Goal: Task Accomplishment & Management: Manage account settings

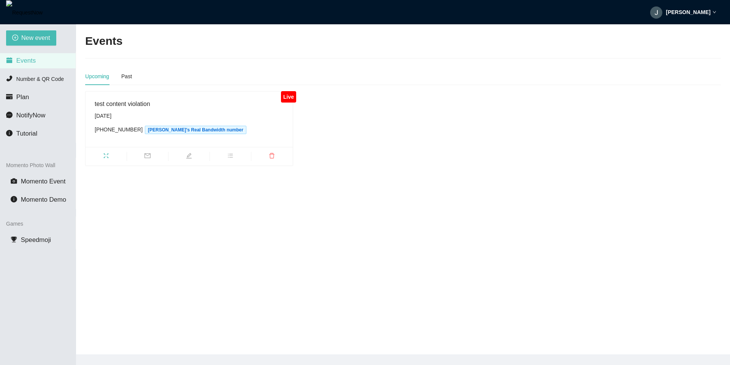
click at [663, 13] on img at bounding box center [656, 12] width 12 height 12
click at [694, 34] on span "Profile" at bounding box center [699, 33] width 31 height 8
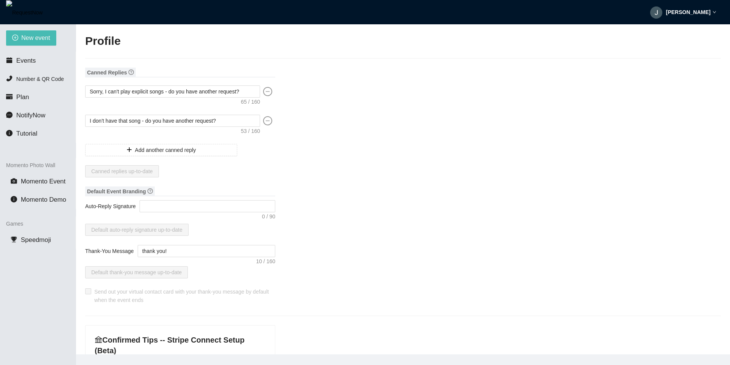
type input "[PERSON_NAME]"
type input "test"
type input "DJ"
type input "[PHONE_NUMBER]"
type input "[EMAIL_ADDRESS][DOMAIN_NAME]"
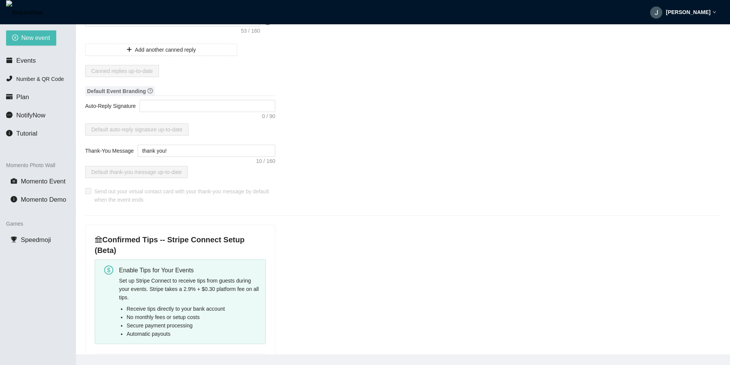
scroll to position [228, 0]
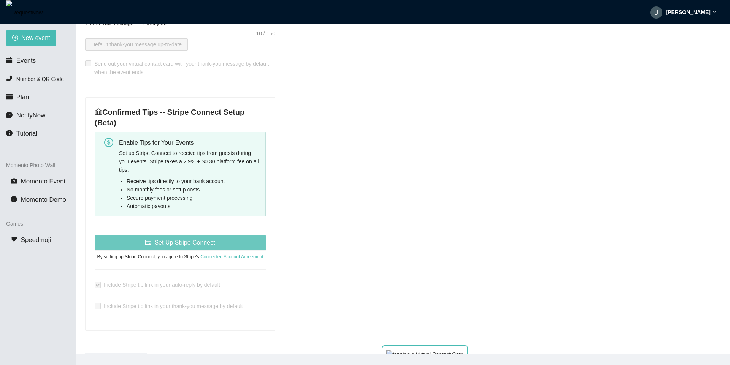
click at [181, 240] on span "Set Up Stripe Connect" at bounding box center [184, 243] width 60 height 10
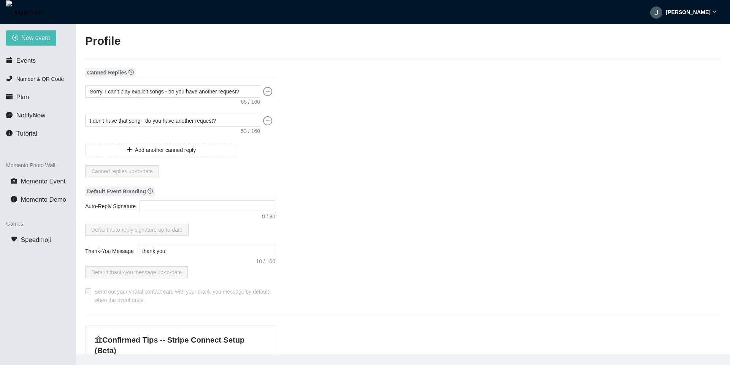
type textarea "[URL][DOMAIN_NAME]"
type input "[PERSON_NAME]"
type input "test"
type input "DJ"
type input "[PHONE_NUMBER]"
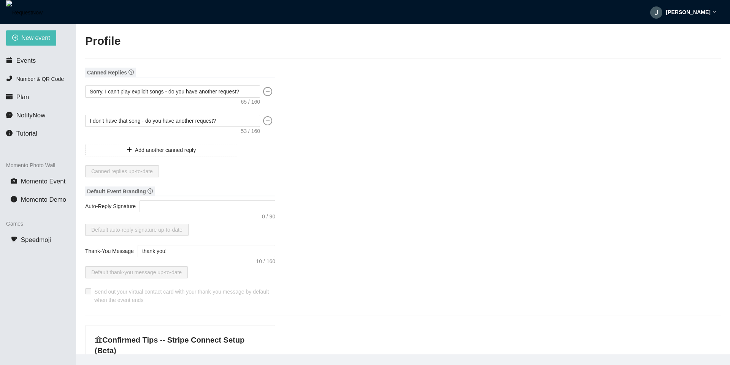
type input "[EMAIL_ADDRESS][DOMAIN_NAME]"
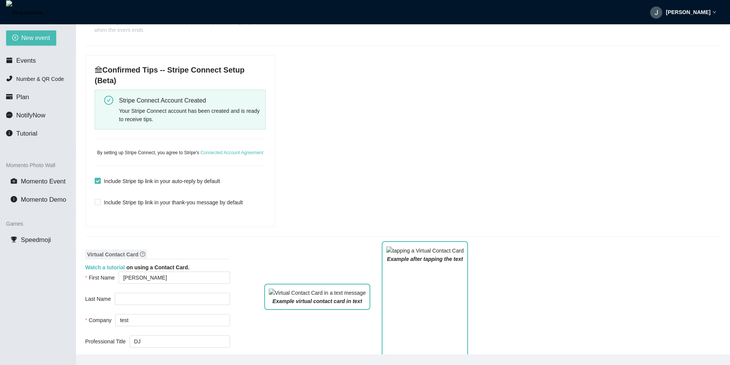
scroll to position [274, 0]
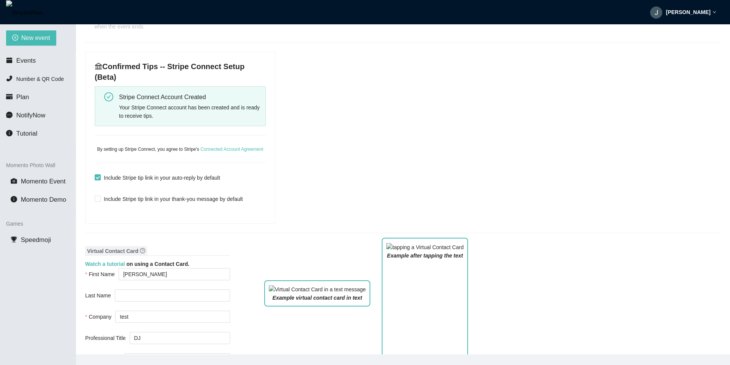
click at [170, 177] on span "Include Stripe tip link in your auto-reply by default" at bounding box center [162, 178] width 122 height 8
click at [100, 177] on input "Include Stripe tip link in your auto-reply by default" at bounding box center [97, 177] width 5 height 5
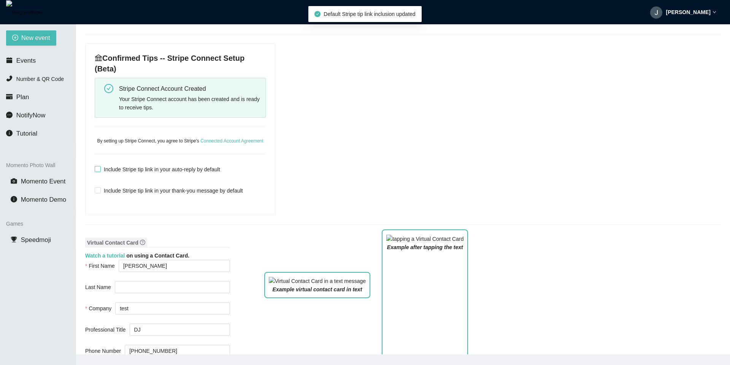
scroll to position [365, 0]
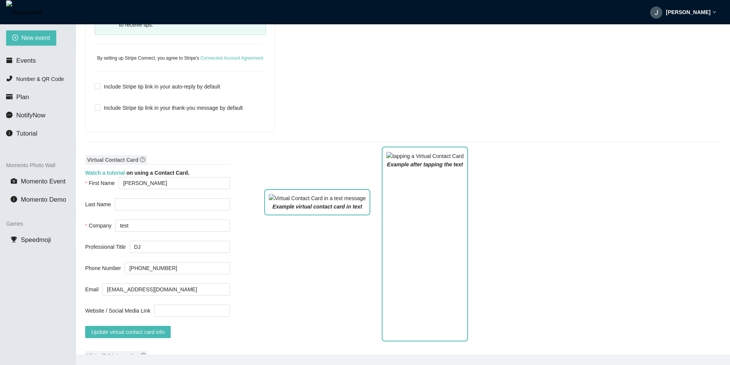
checkbox input "true"
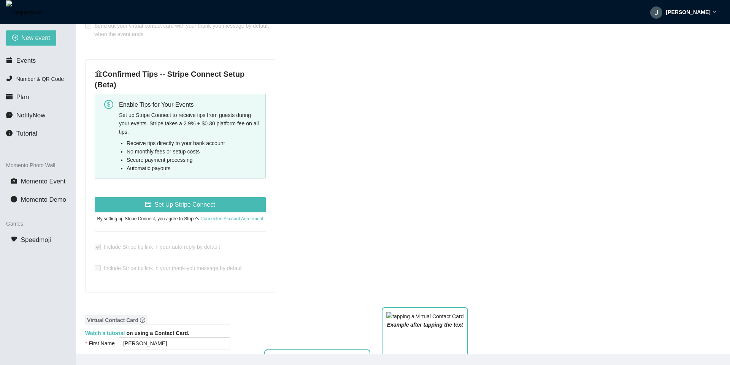
scroll to position [228, 0]
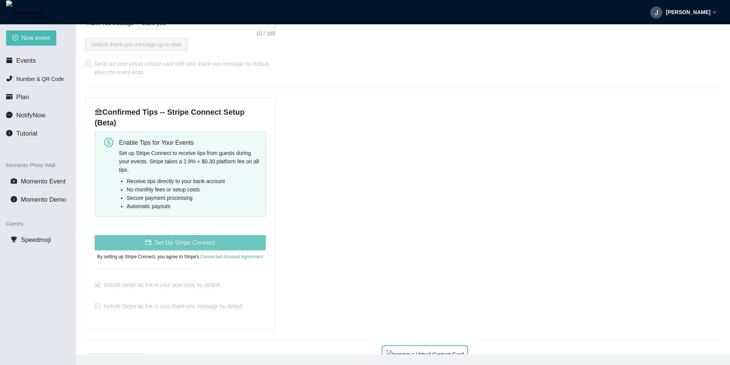
click at [172, 240] on span "Set Up Stripe Connect" at bounding box center [184, 243] width 60 height 10
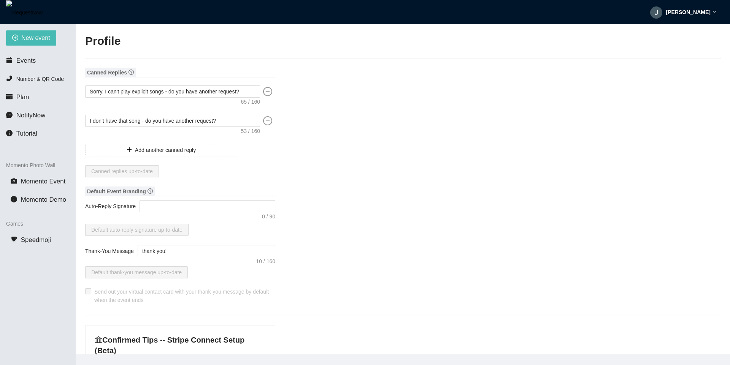
type textarea "[URL][DOMAIN_NAME]"
type input "[PERSON_NAME]"
type input "test"
type input "DJ"
type input "[PHONE_NUMBER]"
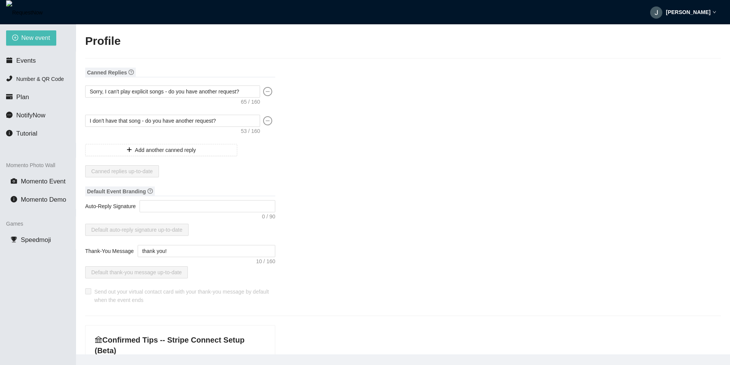
type input "[EMAIL_ADDRESS][DOMAIN_NAME]"
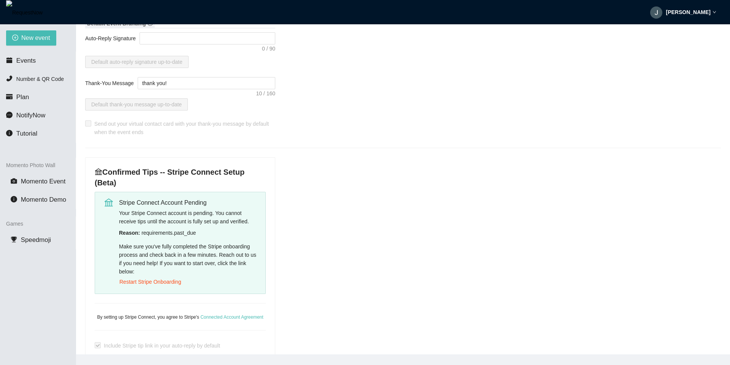
scroll to position [183, 0]
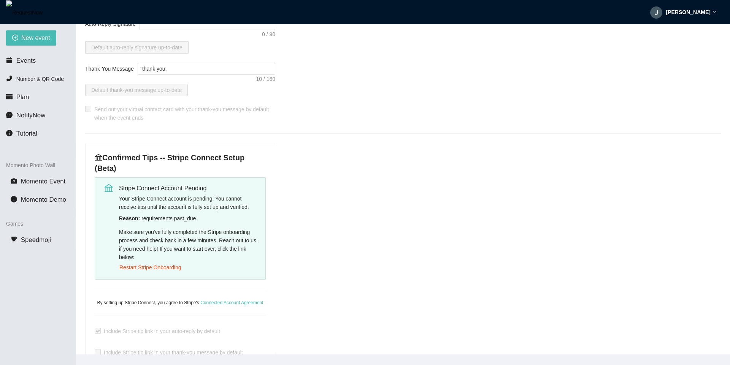
click at [170, 266] on span "Restart Stripe Onboarding" at bounding box center [150, 268] width 62 height 8
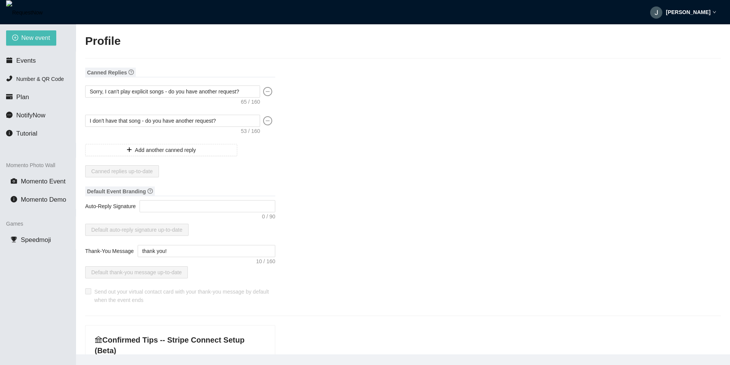
type textarea "[URL][DOMAIN_NAME]"
type input "[PERSON_NAME]"
type input "test"
type input "DJ"
type input "[PHONE_NUMBER]"
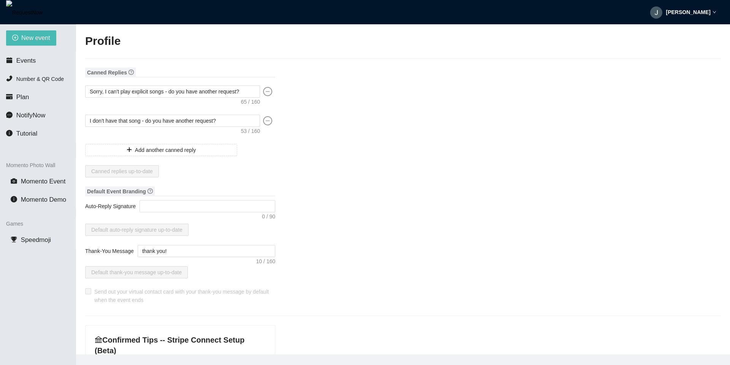
type input "[EMAIL_ADDRESS][DOMAIN_NAME]"
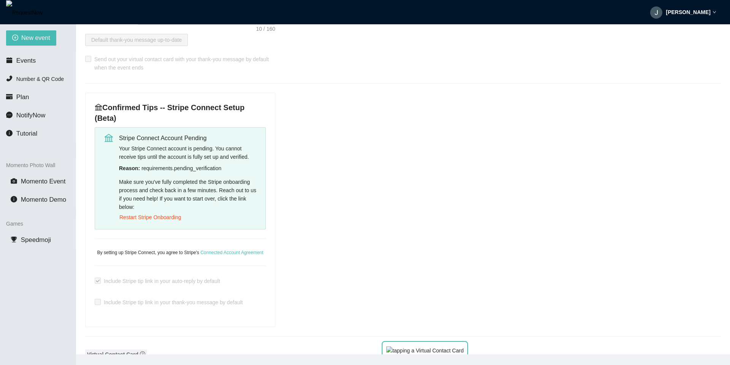
scroll to position [274, 0]
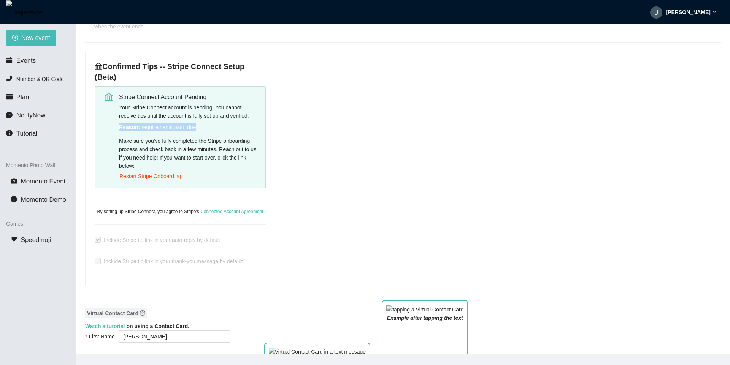
drag, startPoint x: 119, startPoint y: 131, endPoint x: 197, endPoint y: 124, distance: 78.3
click at [198, 127] on div "Stripe Connect Account Pending Your Stripe Connect account is pending. You cann…" at bounding box center [180, 137] width 171 height 102
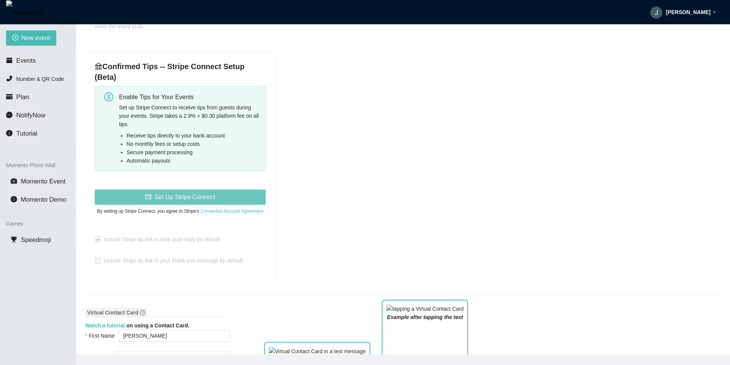
click at [168, 199] on span "Set Up Stripe Connect" at bounding box center [184, 197] width 60 height 10
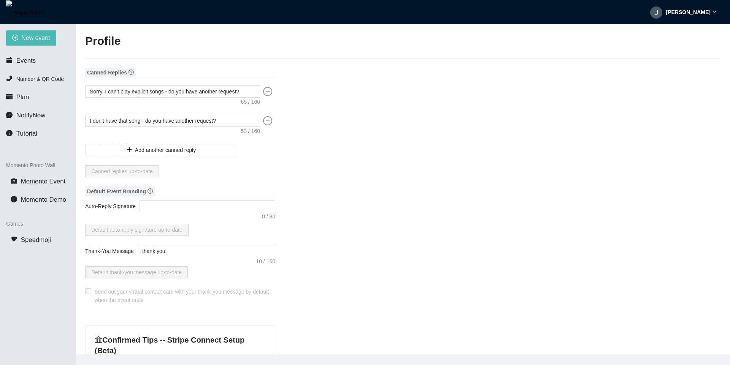
type textarea "[URL][DOMAIN_NAME]"
type input "[PERSON_NAME]"
type input "test"
type input "DJ"
type input "[PHONE_NUMBER]"
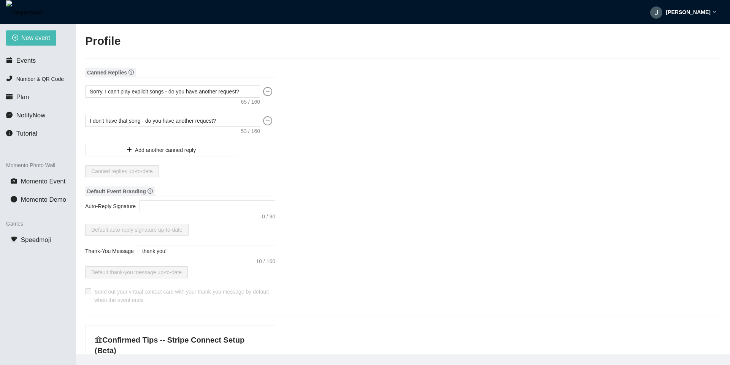
type input "[EMAIL_ADDRESS][DOMAIN_NAME]"
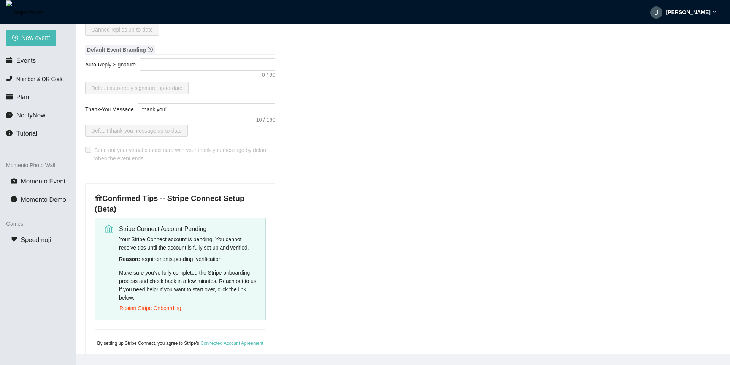
scroll to position [183, 0]
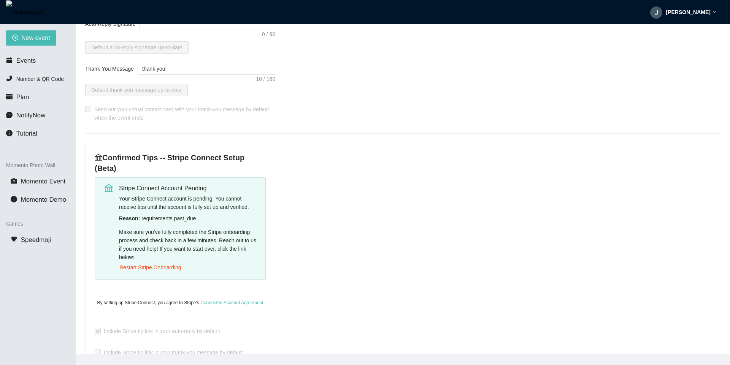
click at [178, 213] on div "Your Stripe Connect account is pending. You cannot receive tips until the accou…" at bounding box center [189, 234] width 141 height 79
click at [182, 218] on div "Reason: requirements.past_due" at bounding box center [189, 219] width 141 height 8
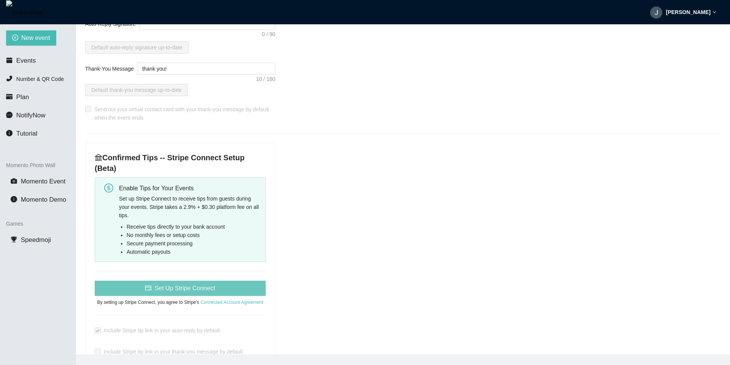
click at [195, 282] on button "Set Up Stripe Connect" at bounding box center [180, 288] width 171 height 15
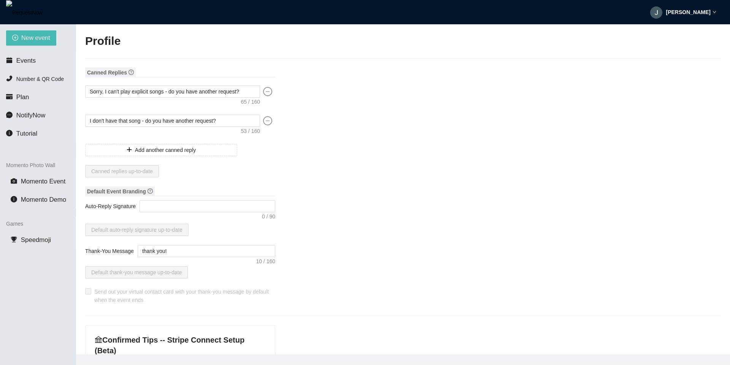
type textarea "[URL][DOMAIN_NAME]"
type input "[PERSON_NAME]"
type input "test"
type input "DJ"
type input "[PHONE_NUMBER]"
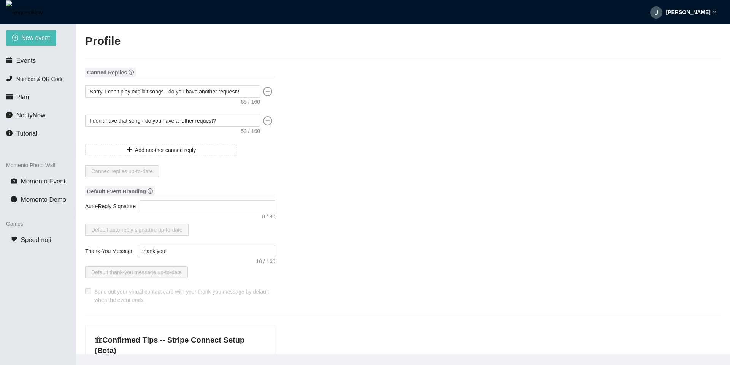
type input "[EMAIL_ADDRESS][DOMAIN_NAME]"
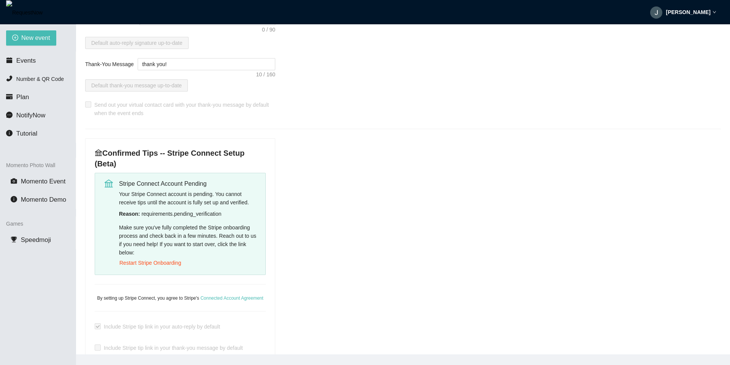
scroll to position [274, 0]
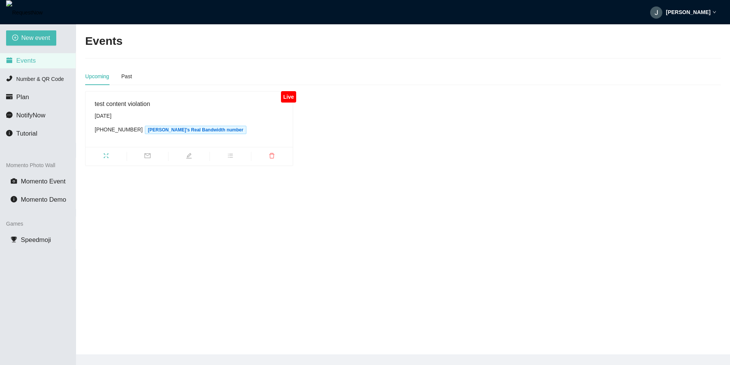
click at [663, 17] on img at bounding box center [656, 12] width 12 height 12
click at [699, 37] on span "Profile" at bounding box center [699, 33] width 31 height 8
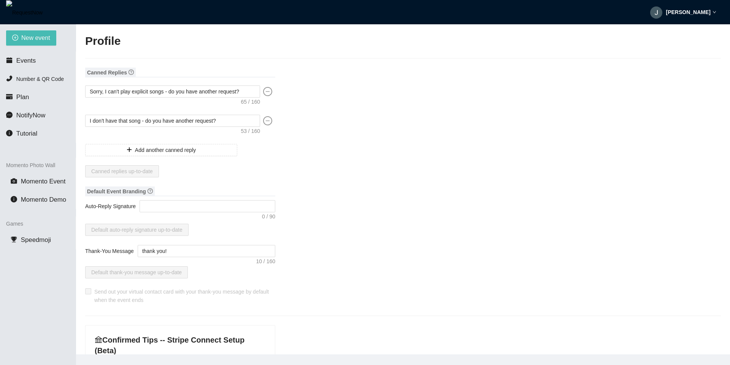
type input "[PERSON_NAME]"
type input "test"
type input "DJ"
type input "[PHONE_NUMBER]"
type input "[EMAIL_ADDRESS][DOMAIN_NAME]"
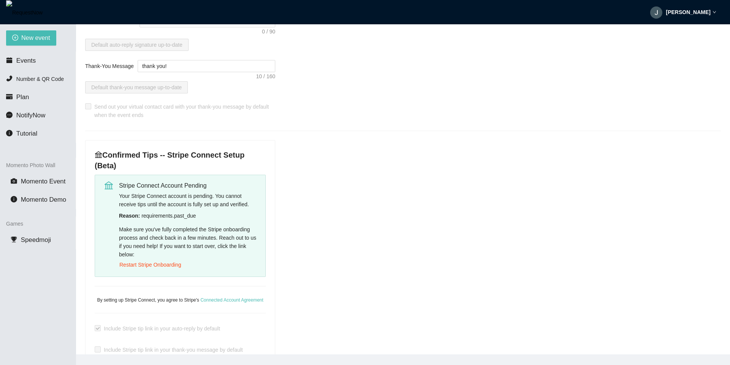
scroll to position [228, 0]
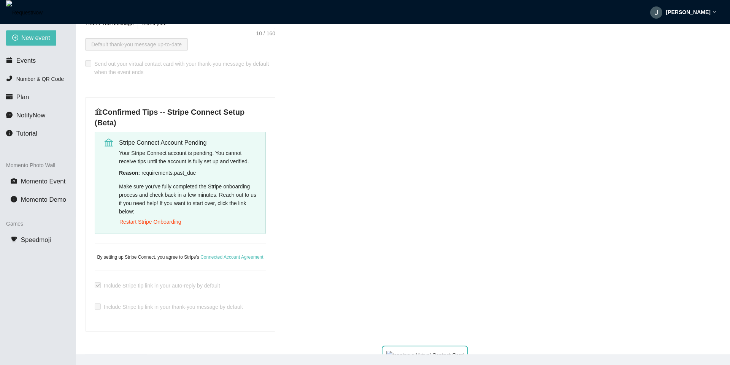
click at [171, 221] on span "Restart Stripe Onboarding" at bounding box center [150, 222] width 62 height 8
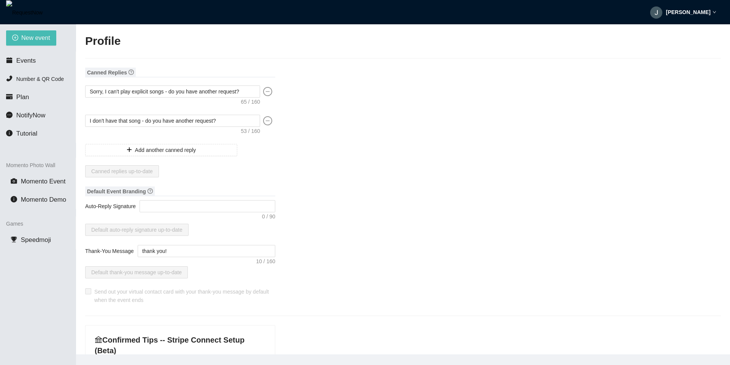
type textarea "[URL][DOMAIN_NAME]"
type input "[PERSON_NAME]"
type input "test"
type input "DJ"
type input "[PHONE_NUMBER]"
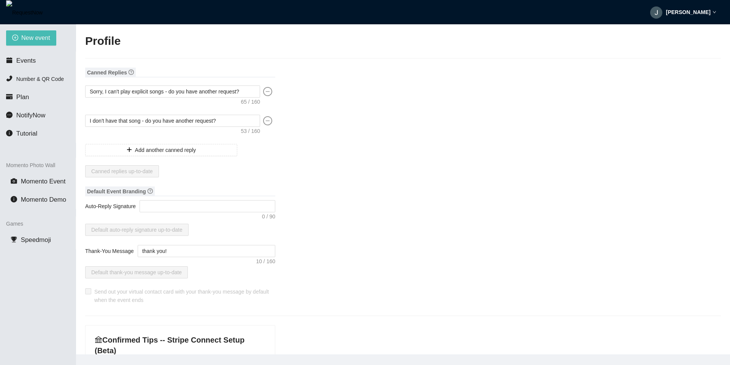
type input "[EMAIL_ADDRESS][DOMAIN_NAME]"
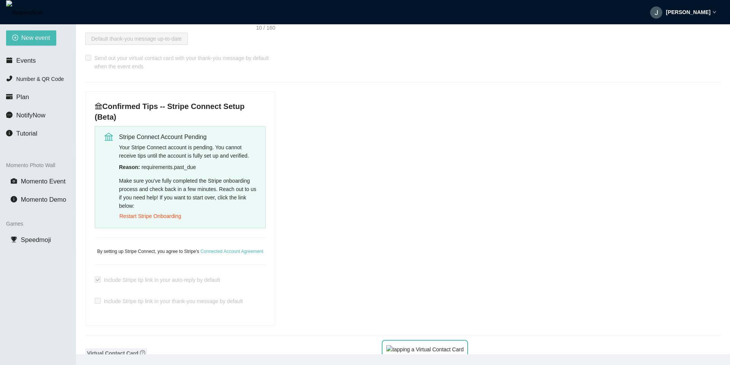
scroll to position [274, 0]
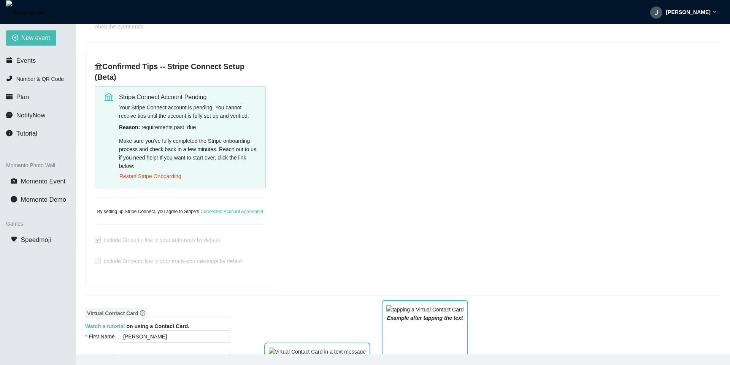
click at [162, 177] on span "Restart Stripe Onboarding" at bounding box center [150, 176] width 62 height 8
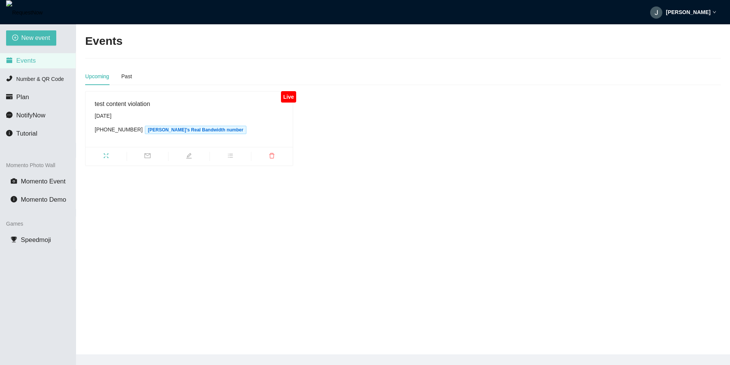
click at [474, 172] on main "Events Upcoming Past Live test content violation [DATE] [PHONE_NUMBER] [PERSON_…" at bounding box center [403, 189] width 654 height 331
click at [700, 16] on div "[PERSON_NAME]" at bounding box center [683, 12] width 66 height 24
click at [696, 35] on span "Profile" at bounding box center [704, 33] width 18 height 7
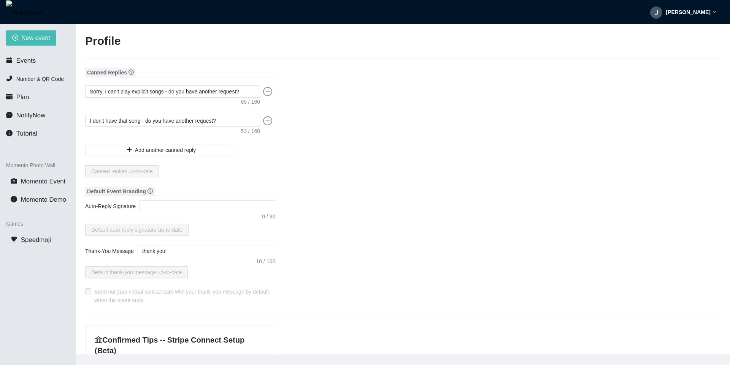
type input "Jakob"
type input "test"
type input "DJ"
type input "(341) 400-3333"
type input "jakobkarstens@gmail.com"
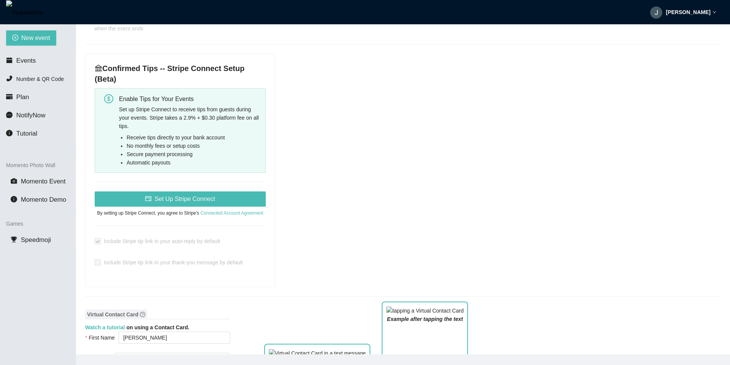
scroll to position [319, 0]
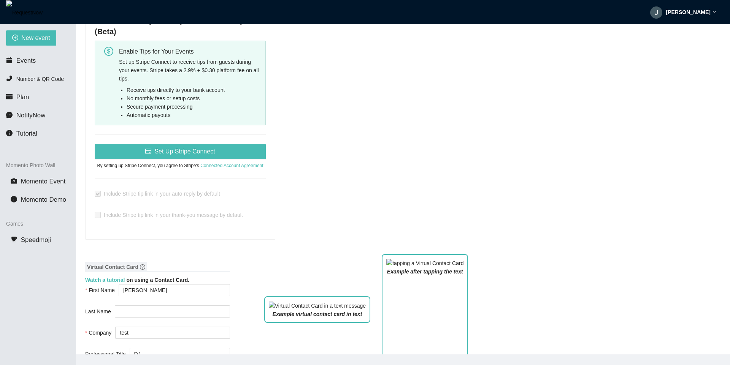
click at [168, 168] on span "By setting up Stripe Connect, you agree to Stripe's Connected Account Agreement" at bounding box center [180, 165] width 166 height 5
click at [182, 155] on span "Set Up Stripe Connect" at bounding box center [184, 152] width 60 height 10
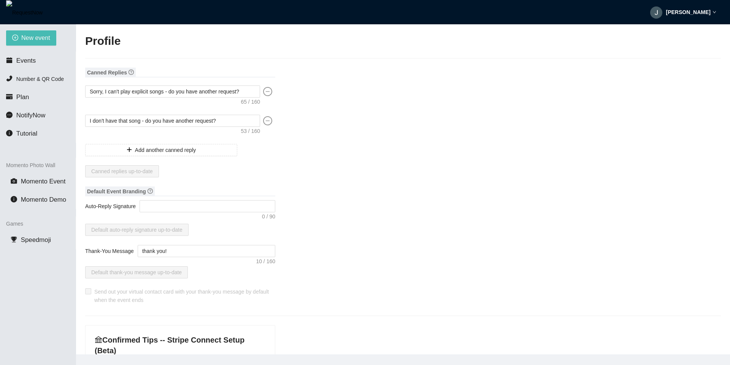
type textarea "[URL][DOMAIN_NAME]"
type input "[PERSON_NAME]"
type input "test"
type input "DJ"
type input "[PHONE_NUMBER]"
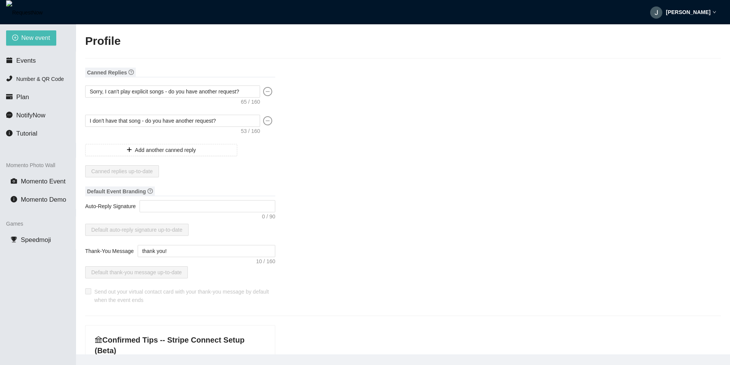
type input "[EMAIL_ADDRESS][DOMAIN_NAME]"
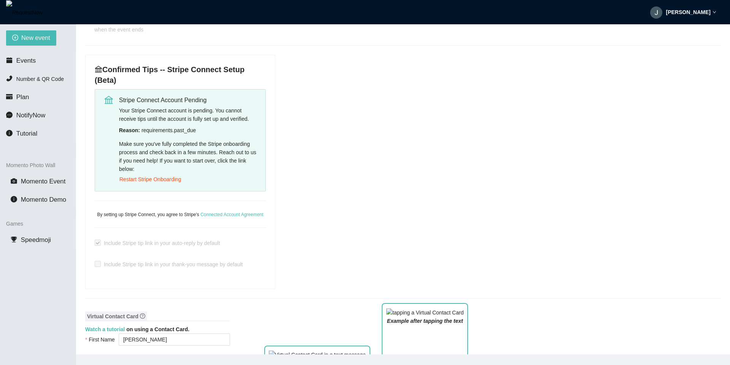
scroll to position [228, 0]
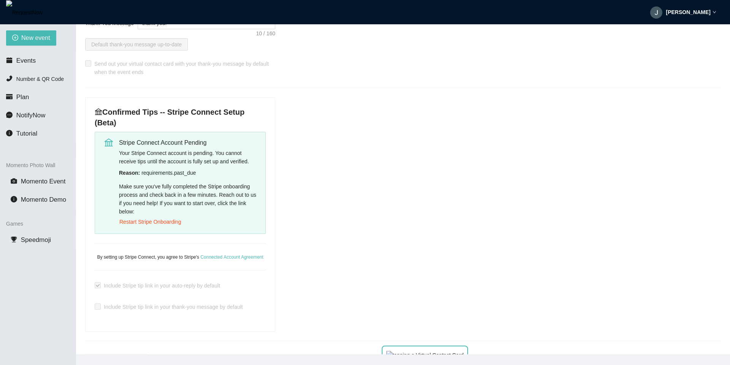
click at [183, 173] on div "Reason: requirements.past_due" at bounding box center [189, 173] width 141 height 8
click at [176, 223] on span "Restart Stripe Onboarding" at bounding box center [150, 222] width 62 height 8
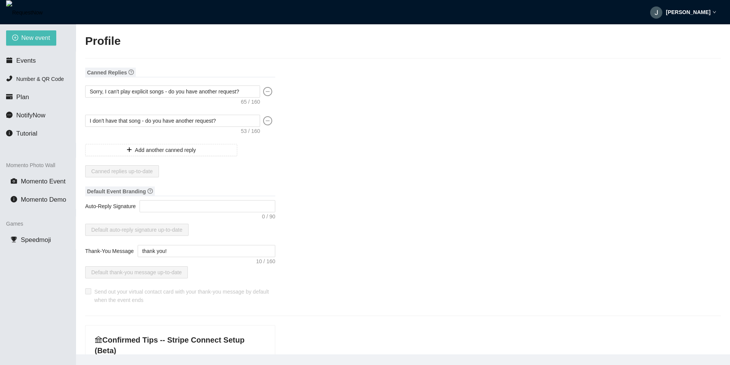
type textarea "[URL][DOMAIN_NAME]"
type input "[PERSON_NAME]"
type input "test"
type input "DJ"
type input "[PHONE_NUMBER]"
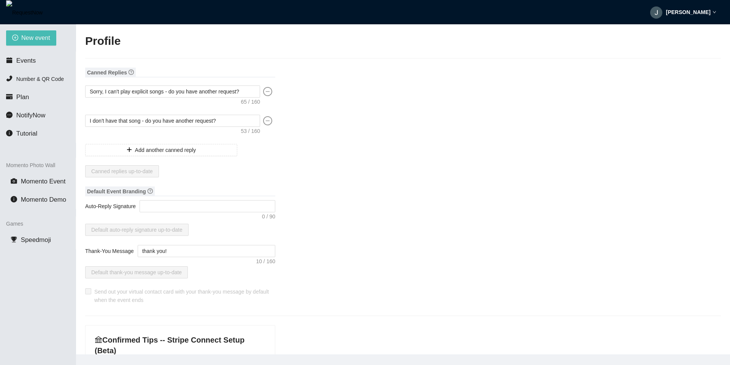
type input "[EMAIL_ADDRESS][DOMAIN_NAME]"
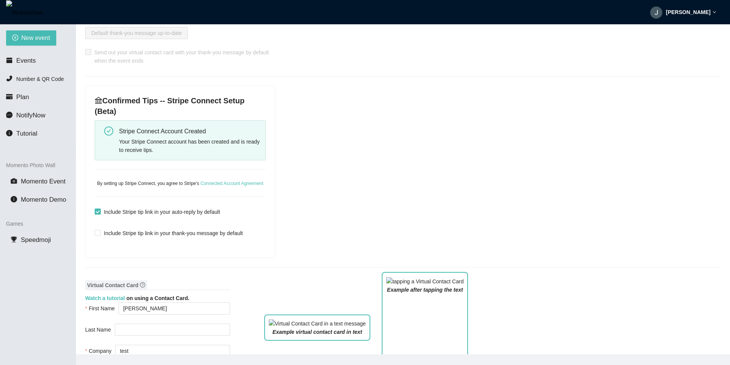
scroll to position [228, 0]
